Goal: Task Accomplishment & Management: Manage account settings

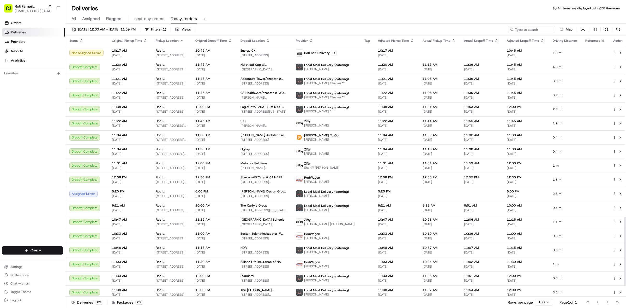
scroll to position [684, 0]
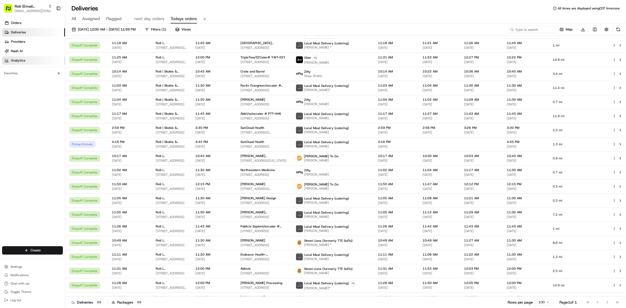
click at [28, 63] on link "Analytics" at bounding box center [33, 60] width 63 height 8
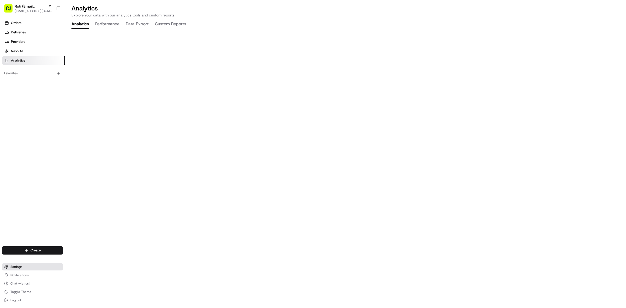
click at [37, 269] on button "Settings" at bounding box center [32, 266] width 61 height 7
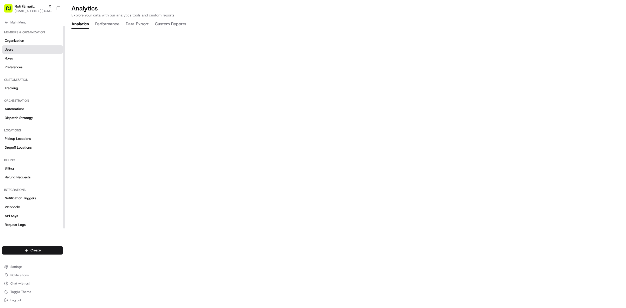
click at [14, 48] on link "Users" at bounding box center [32, 49] width 61 height 8
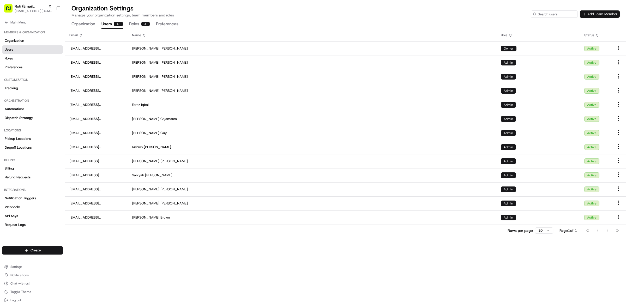
click at [589, 12] on button "Add Team Member" at bounding box center [600, 13] width 40 height 7
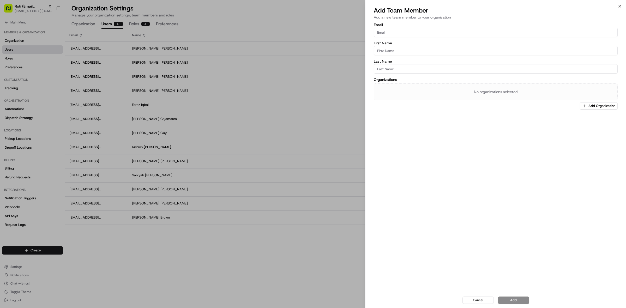
click at [404, 31] on input "Email" at bounding box center [496, 32] width 244 height 9
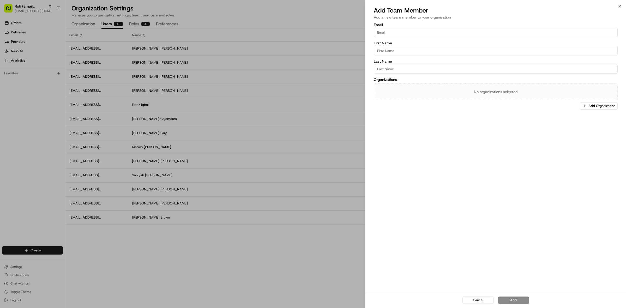
click at [403, 31] on input "Email" at bounding box center [496, 32] width 244 height 9
paste input "[EMAIL_ADDRESS][DOMAIN_NAME]"
type input "[EMAIL_ADDRESS][DOMAIN_NAME]"
click at [398, 46] on input "First Name" at bounding box center [496, 50] width 244 height 9
type input "[PERSON_NAME]"
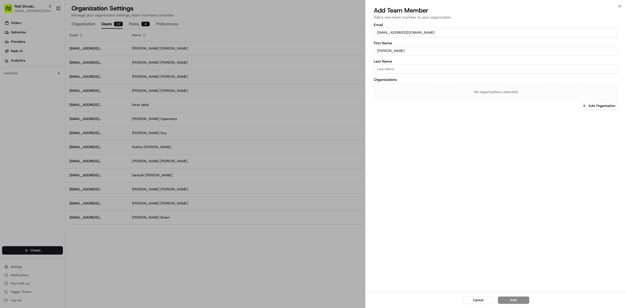
click at [417, 64] on input "Last Name" at bounding box center [496, 68] width 244 height 9
type input "[PERSON_NAME]"
drag, startPoint x: 603, startPoint y: 108, endPoint x: 571, endPoint y: 108, distance: 32.1
click at [603, 108] on button "Add Organization" at bounding box center [599, 105] width 38 height 7
drag, startPoint x: 566, startPoint y: 131, endPoint x: 586, endPoint y: 139, distance: 21.4
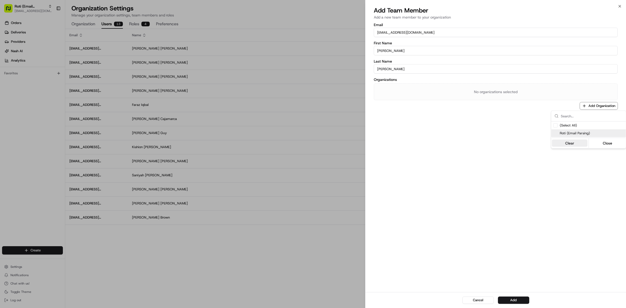
click at [567, 132] on span "Roti (Email Parsing)" at bounding box center [591, 133] width 64 height 5
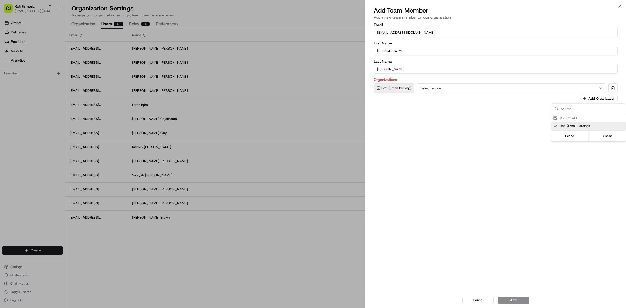
click at [498, 87] on div at bounding box center [313, 154] width 626 height 308
click at [486, 84] on button "Select a role" at bounding box center [511, 87] width 190 height 9
click at [518, 299] on button "Add" at bounding box center [513, 299] width 31 height 7
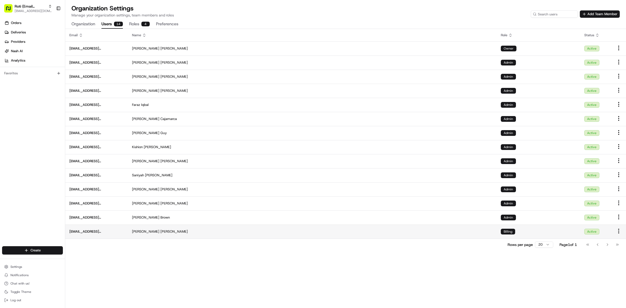
click at [124, 233] on td "[EMAIL_ADDRESS][DOMAIN_NAME]" at bounding box center [96, 231] width 63 height 14
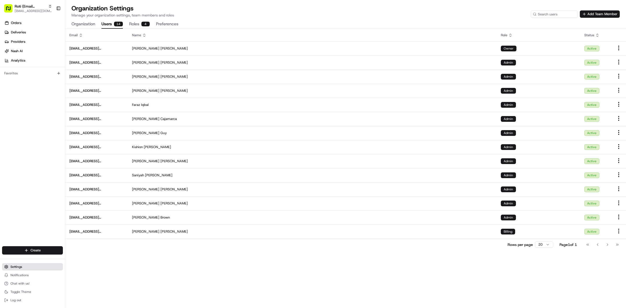
click at [30, 265] on button "Settings" at bounding box center [32, 266] width 61 height 7
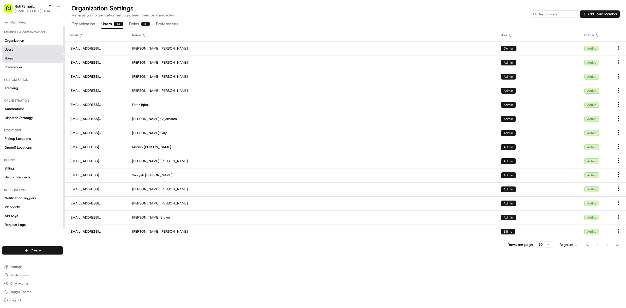
click at [24, 59] on link "Roles" at bounding box center [32, 58] width 61 height 8
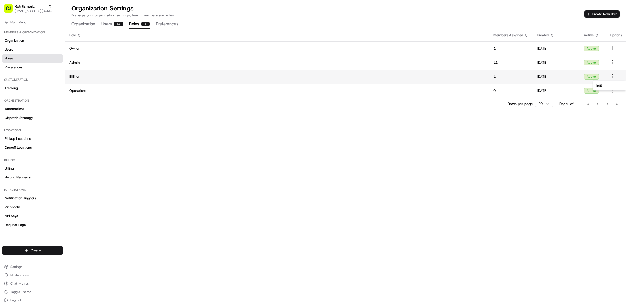
click at [613, 75] on html "Roti (Email Parsing) [EMAIL_ADDRESS][DOMAIN_NAME] Toggle Sidebar Orders Deliver…" at bounding box center [313, 154] width 626 height 308
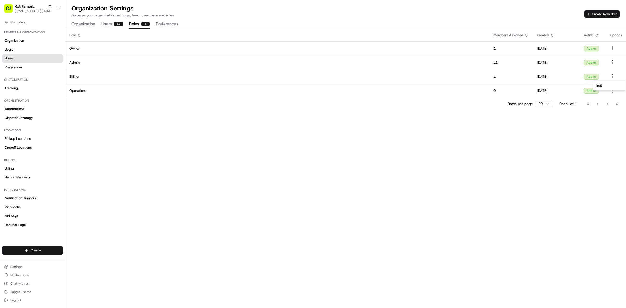
click at [551, 71] on html "Roti (Email Parsing) [EMAIL_ADDRESS][DOMAIN_NAME] Toggle Sidebar Orders Deliver…" at bounding box center [313, 154] width 626 height 308
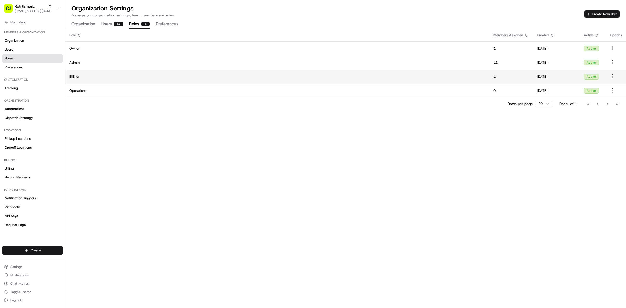
click at [545, 72] on td "[DATE]" at bounding box center [555, 77] width 47 height 14
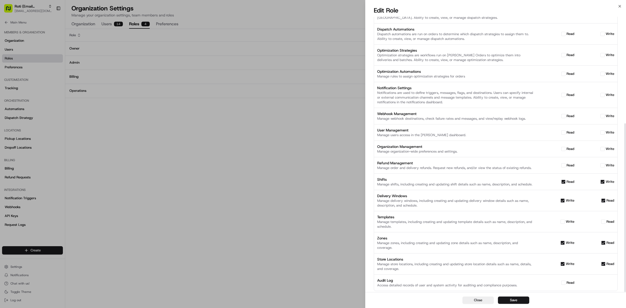
scroll to position [174, 0]
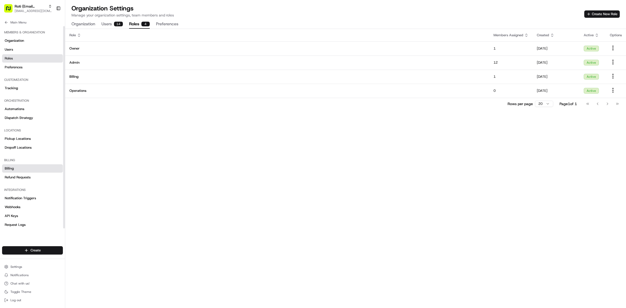
click at [15, 170] on link "Billing" at bounding box center [32, 168] width 61 height 8
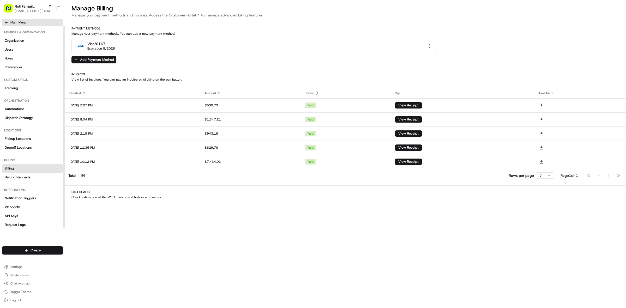
click at [19, 23] on span "Main Menu" at bounding box center [18, 22] width 16 height 4
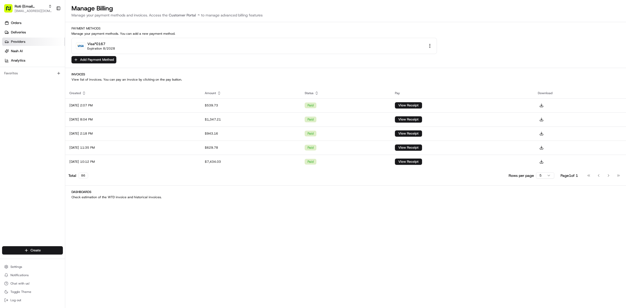
click at [31, 39] on link "Providers" at bounding box center [33, 42] width 63 height 8
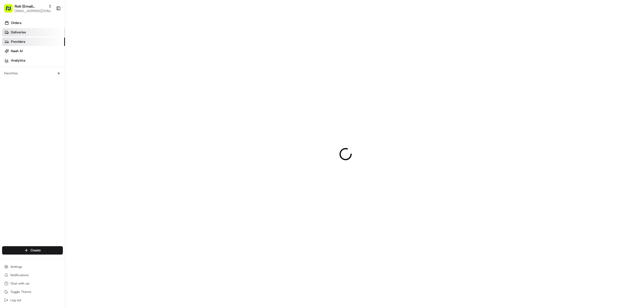
click at [32, 35] on link "Deliveries" at bounding box center [33, 32] width 63 height 8
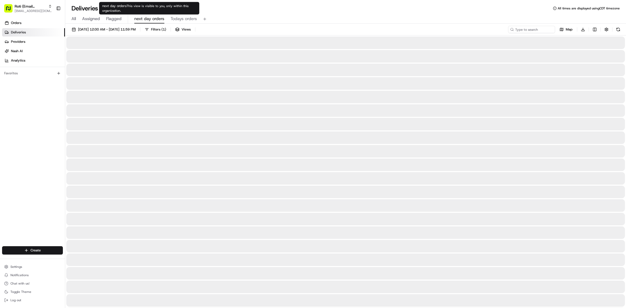
click at [149, 16] on span "next day orders" at bounding box center [149, 19] width 30 height 6
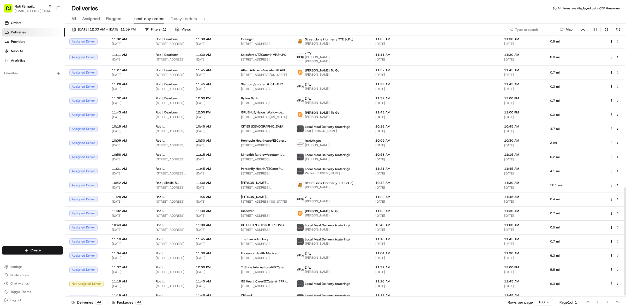
scroll to position [368, 0]
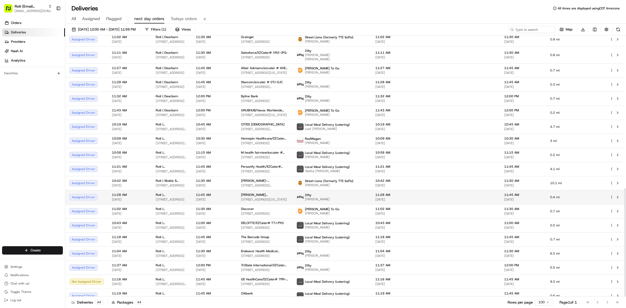
click at [611, 191] on html "Roti (Email Parsing) [EMAIL_ADDRESS][DOMAIN_NAME] Toggle Sidebar Orders Deliver…" at bounding box center [313, 154] width 626 height 308
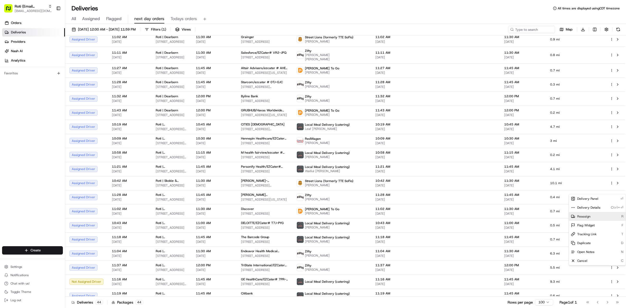
click at [591, 216] on div "Reassign R" at bounding box center [597, 216] width 57 height 9
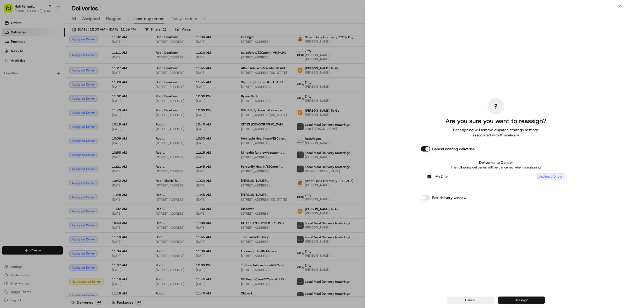
click at [528, 297] on button "Reassign" at bounding box center [521, 299] width 47 height 7
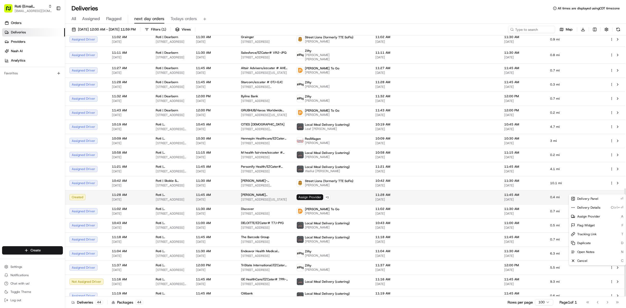
click at [315, 194] on span "Assign Provider" at bounding box center [309, 197] width 27 height 6
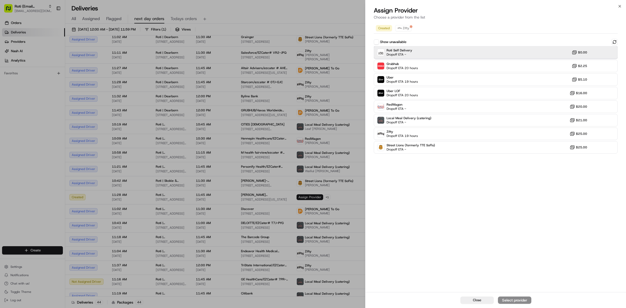
click at [415, 52] on div "Roti Self Delivery Dropoff ETA - $0.00" at bounding box center [496, 52] width 244 height 13
click at [521, 299] on div "Assign Provider" at bounding box center [515, 299] width 26 height 5
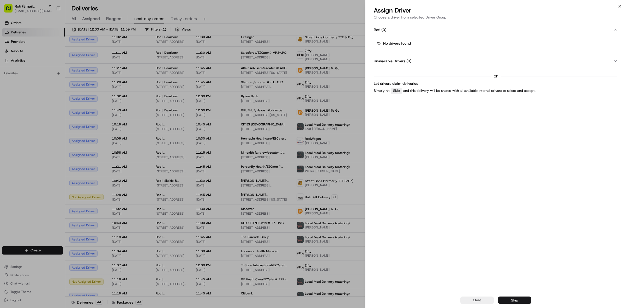
click at [511, 300] on div "Skip" at bounding box center [514, 299] width 7 height 5
